Goal: Navigation & Orientation: Find specific page/section

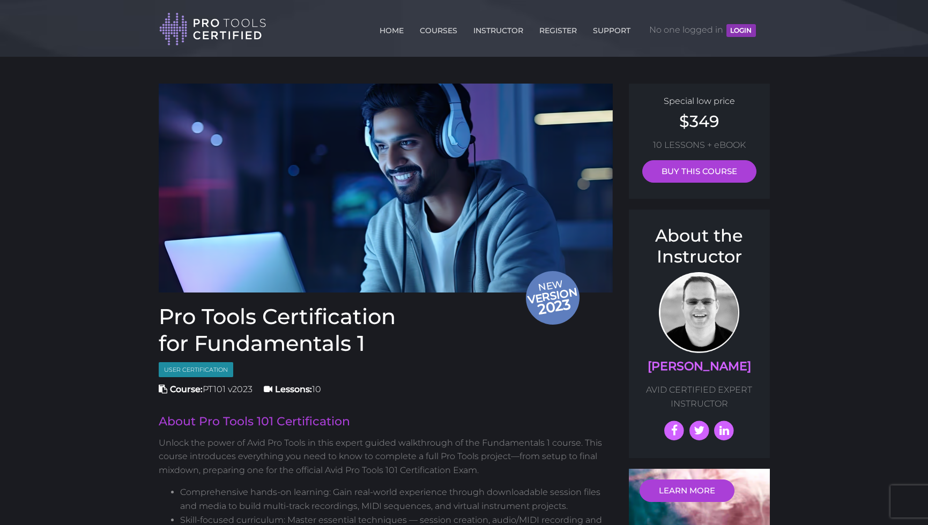
click at [745, 27] on button "LOGIN" at bounding box center [740, 30] width 29 height 13
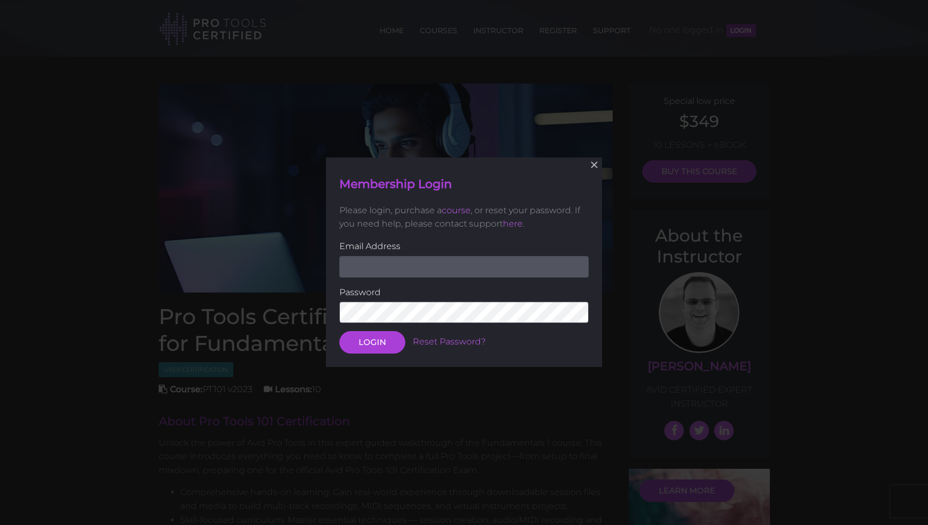
click at [407, 258] on input "email" at bounding box center [463, 266] width 249 height 21
type input "[EMAIL_ADDRESS][DOMAIN_NAME]"
click at [372, 342] on button "LOGIN" at bounding box center [372, 343] width 66 height 23
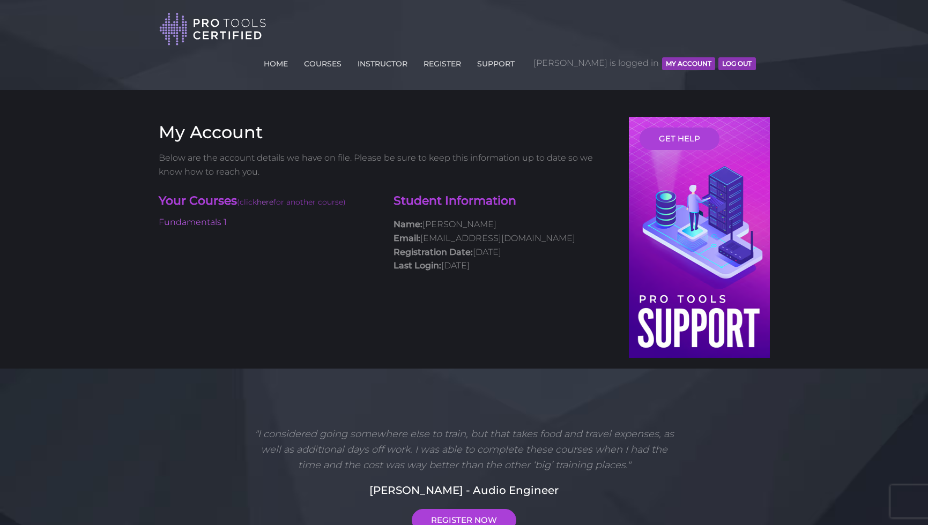
click at [384, 369] on div ""I considered going somewhere else to train, but that takes food and travel exp…" at bounding box center [464, 474] width 928 height 211
click at [183, 217] on link "Fundamentals 1" at bounding box center [193, 222] width 68 height 10
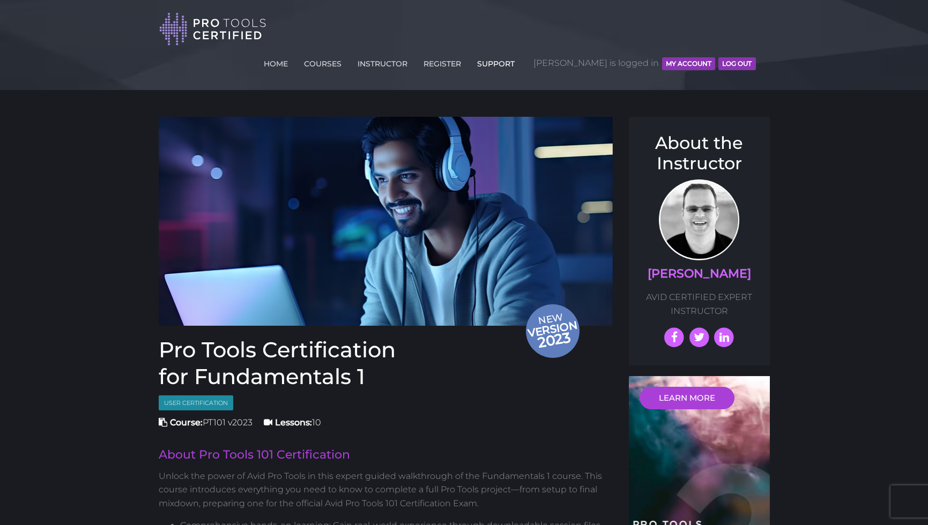
click at [517, 53] on link "SUPPORT" at bounding box center [495, 61] width 43 height 17
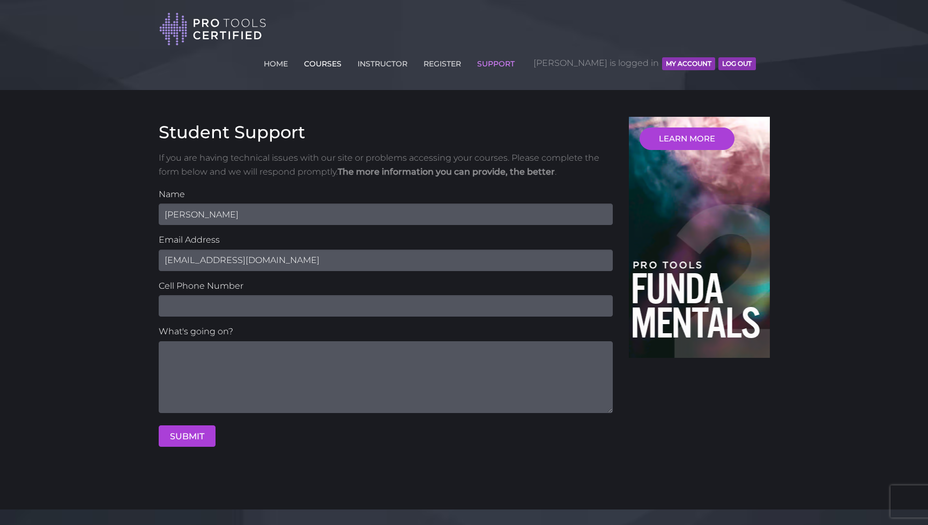
click at [344, 53] on link "COURSES" at bounding box center [322, 61] width 43 height 17
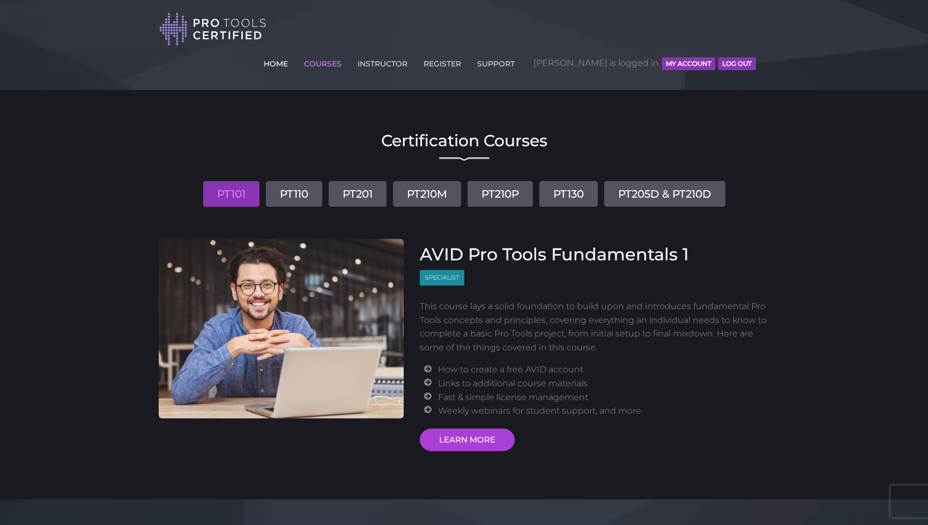
click at [290, 53] on link "HOME" at bounding box center [275, 61] width 29 height 17
click at [703, 57] on button "MY ACCOUNT" at bounding box center [688, 63] width 53 height 13
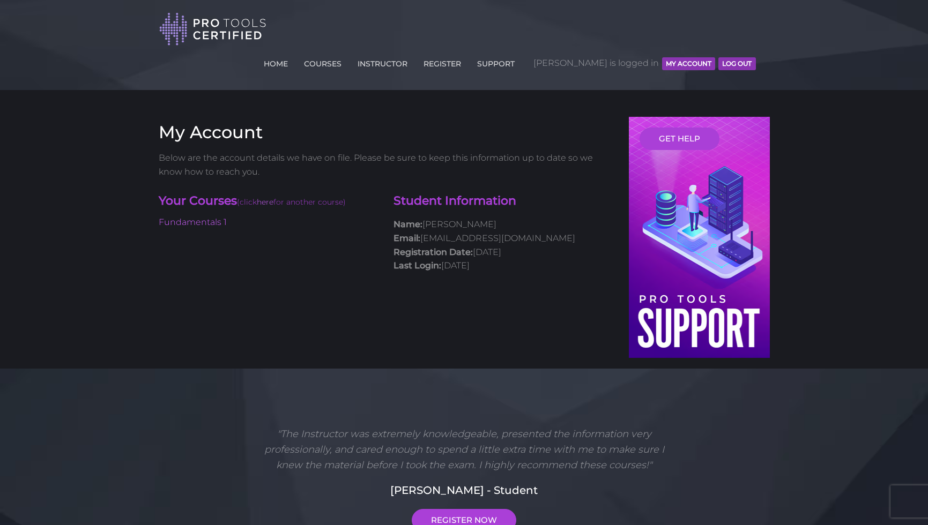
click at [675, 57] on button "MY ACCOUNT" at bounding box center [688, 63] width 53 height 13
click at [189, 217] on link "Fundamentals 1" at bounding box center [193, 222] width 68 height 10
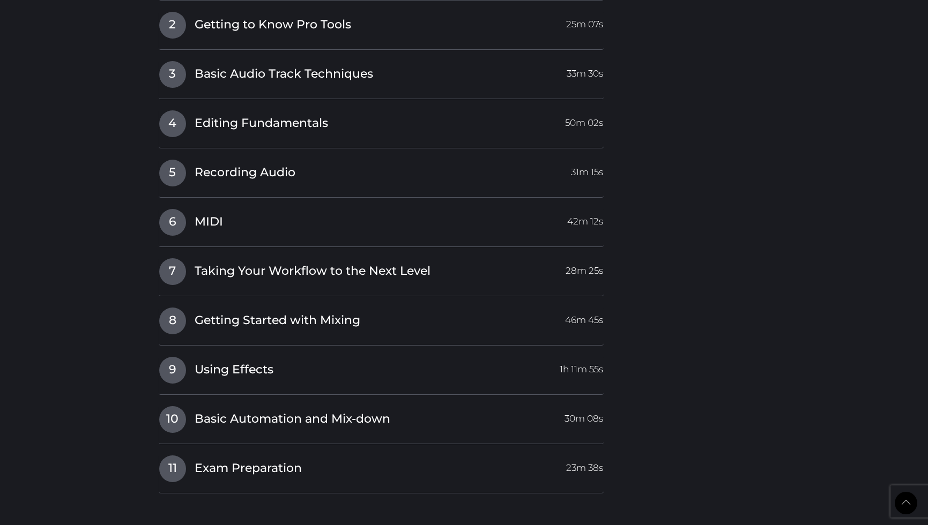
scroll to position [1844, 0]
